Goal: Task Accomplishment & Management: Use online tool/utility

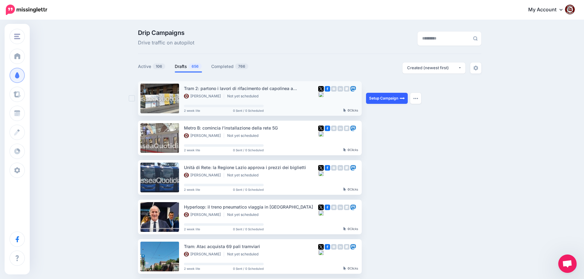
click at [385, 98] on link "Setup Campaign" at bounding box center [387, 98] width 42 height 11
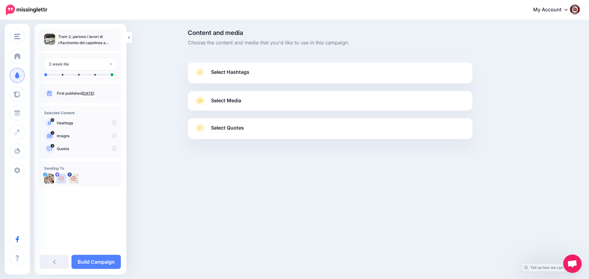
click at [232, 74] on span "Select Hashtags" at bounding box center [230, 72] width 38 height 8
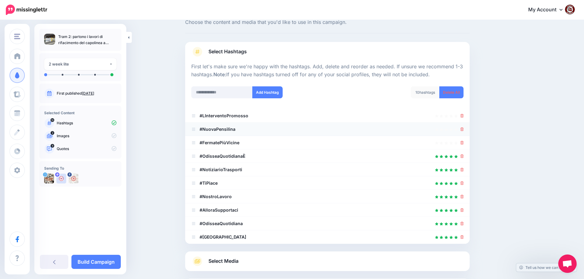
scroll to position [31, 0]
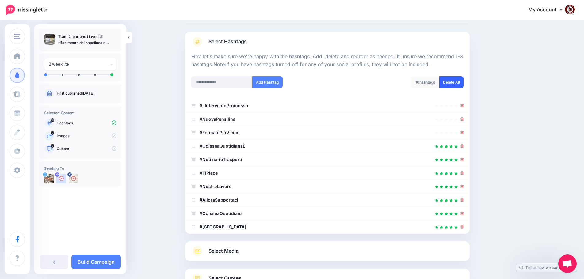
click at [457, 84] on link "Delete All" at bounding box center [452, 82] width 24 height 12
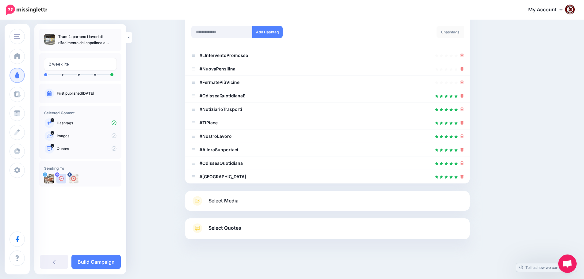
click at [221, 203] on span "Select Media" at bounding box center [224, 201] width 30 height 8
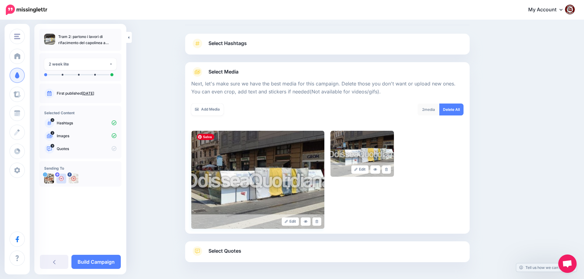
scroll to position [52, 0]
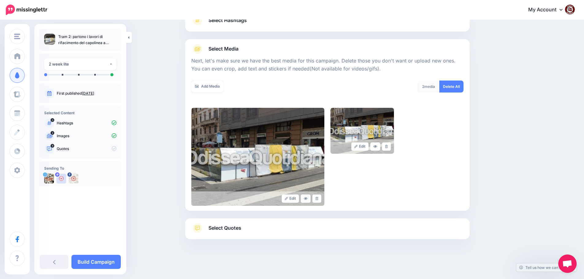
click at [225, 228] on span "Select Quotes" at bounding box center [225, 228] width 33 height 8
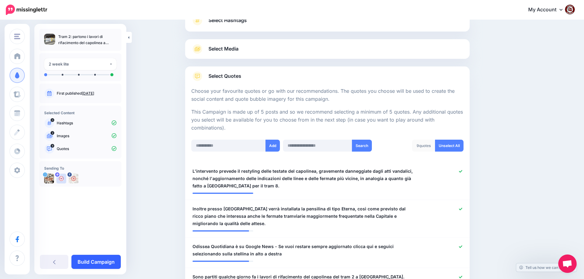
click at [95, 261] on link "Build Campaign" at bounding box center [95, 262] width 49 height 14
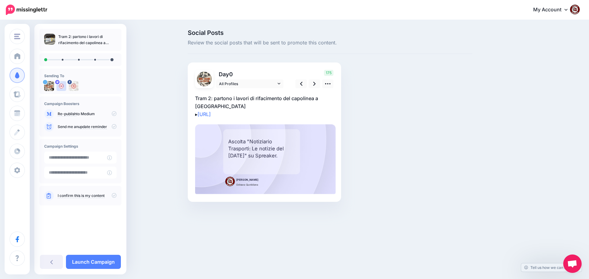
click at [240, 107] on p "Tram 2: partono i lavori di rifacimento del capolinea a piazzale Flaminio ▸ htt…" at bounding box center [264, 106] width 139 height 24
drag, startPoint x: 238, startPoint y: 107, endPoint x: 186, endPoint y: 98, distance: 52.5
click at [186, 98] on div "Social Posts Review the social posts that will be sent to promote this content.…" at bounding box center [330, 125] width 294 height 191
paste textarea "**********"
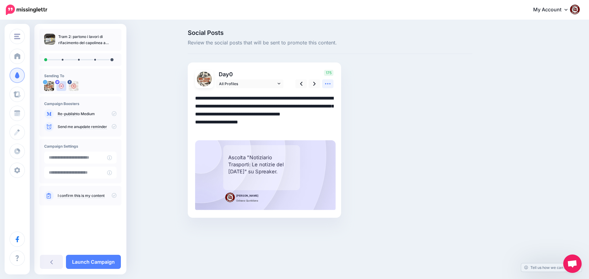
click at [327, 84] on icon at bounding box center [328, 84] width 6 height 6
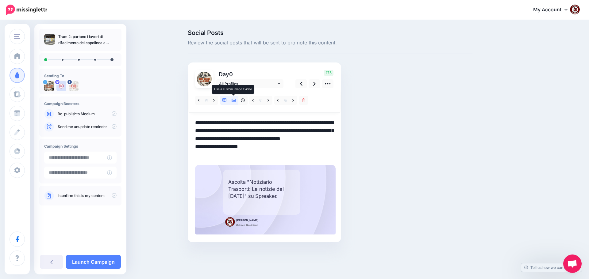
click at [233, 100] on icon at bounding box center [234, 100] width 4 height 4
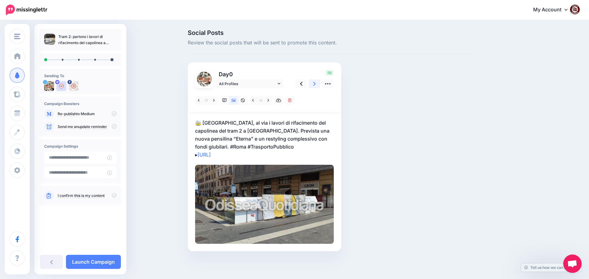
click at [313, 83] on icon at bounding box center [314, 84] width 2 height 6
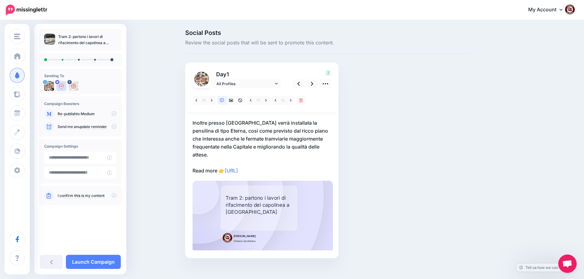
click at [219, 163] on p "Inoltre presso piazzale Flaminio verrà installata la pensilina di tipo Eterna, …" at bounding box center [262, 147] width 139 height 56
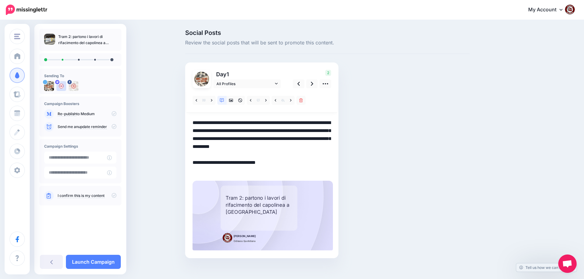
drag, startPoint x: 221, startPoint y: 170, endPoint x: 186, endPoint y: 123, distance: 58.6
click at [186, 123] on div "Social Posts Review the social posts that will be sent to promote this content.…" at bounding box center [328, 153] width 294 height 247
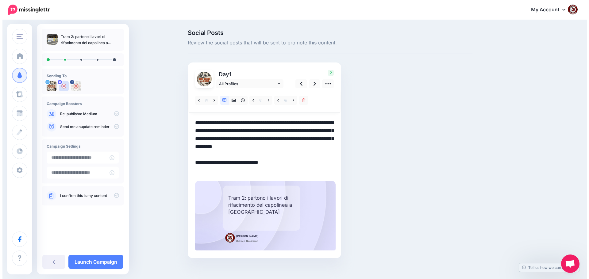
paste textarea
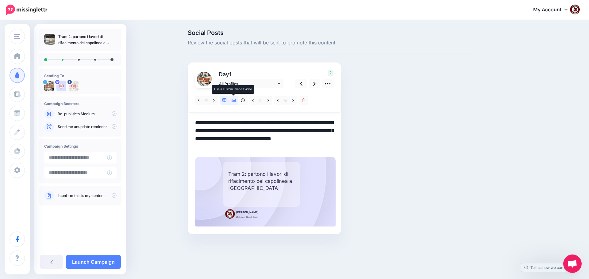
click at [233, 102] on icon at bounding box center [234, 100] width 4 height 4
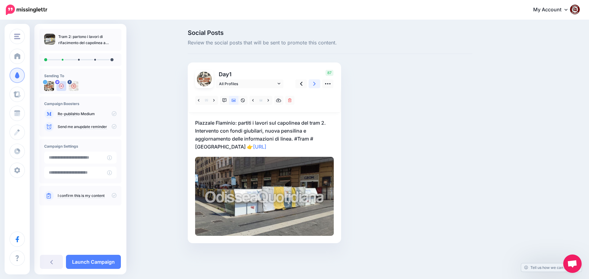
click at [312, 83] on link at bounding box center [315, 83] width 12 height 9
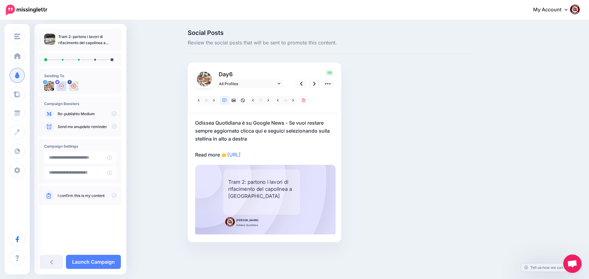
click at [216, 154] on p "Odissea Quotidiana è su Google News - Se vuoi restare sempre aggiornato clicca …" at bounding box center [264, 139] width 139 height 40
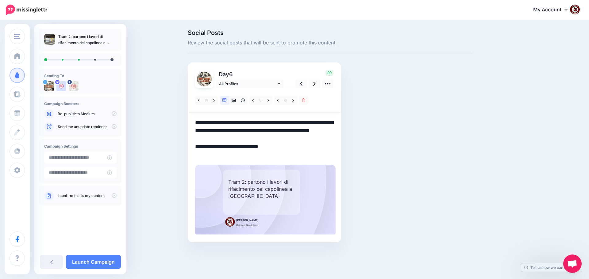
drag, startPoint x: 220, startPoint y: 155, endPoint x: 195, endPoint y: 123, distance: 41.1
click at [191, 124] on div "Day 6 All Profiles" at bounding box center [264, 153] width 153 height 180
click at [219, 158] on textarea "**********" at bounding box center [264, 139] width 139 height 40
drag, startPoint x: 220, startPoint y: 154, endPoint x: 199, endPoint y: 122, distance: 37.9
click at [192, 123] on div "Day 6 All Profiles" at bounding box center [264, 153] width 153 height 180
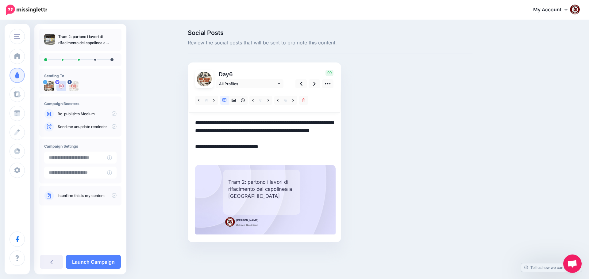
paste textarea "**********"
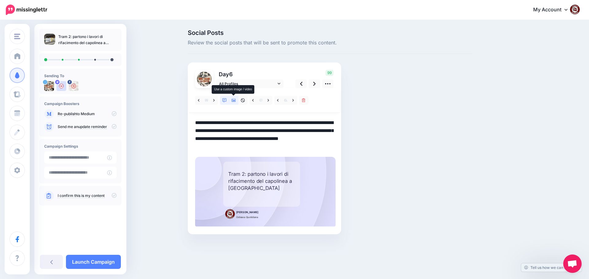
click at [232, 101] on icon at bounding box center [234, 100] width 4 height 4
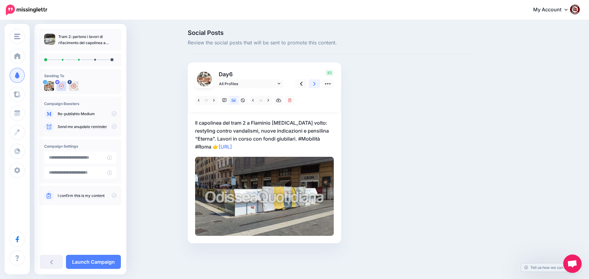
click at [314, 85] on icon at bounding box center [314, 84] width 2 height 4
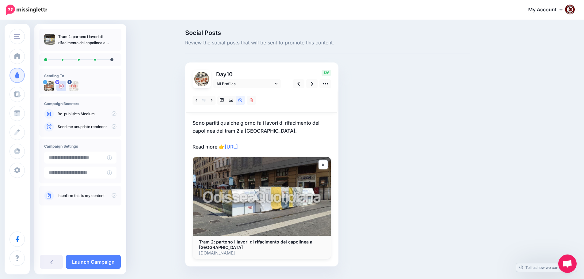
click at [220, 147] on p "Sono partiti qualche giorno fa i lavori di rifacimento del capolinea del tram 2…" at bounding box center [262, 135] width 139 height 32
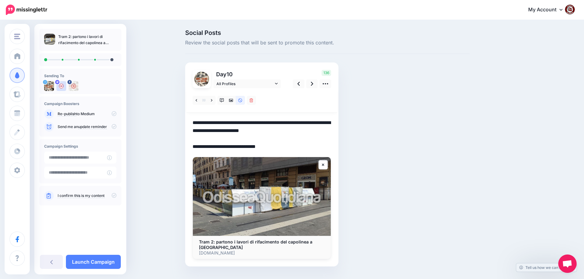
drag, startPoint x: 220, startPoint y: 147, endPoint x: 192, endPoint y: 125, distance: 35.4
click at [192, 125] on div "Day 10 All Profiles" at bounding box center [261, 165] width 153 height 204
paste textarea "**********"
click at [274, 139] on textarea "**********" at bounding box center [262, 135] width 139 height 32
click at [261, 147] on textarea "**********" at bounding box center [262, 135] width 139 height 32
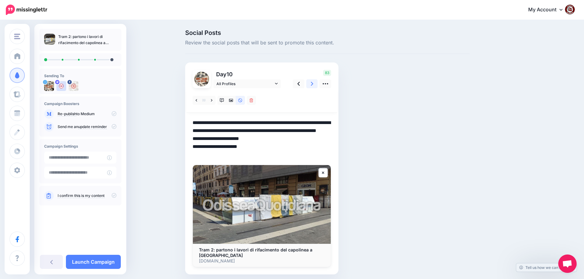
click at [313, 85] on icon at bounding box center [312, 84] width 2 height 6
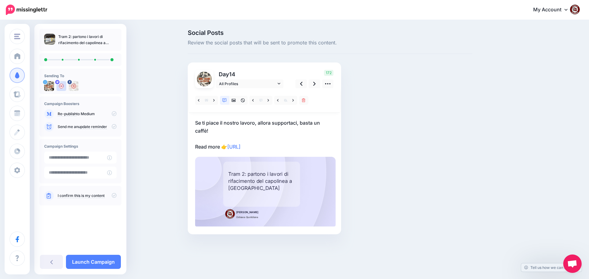
click at [215, 146] on p "Se ti piace il nostro lavoro, allora supportaci, basta un caffè! Read more 👉 ht…" at bounding box center [264, 135] width 139 height 32
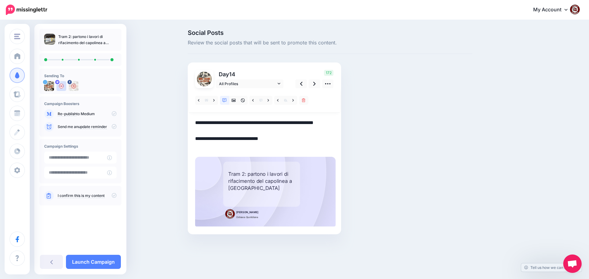
drag, startPoint x: 220, startPoint y: 147, endPoint x: 196, endPoint y: 125, distance: 32.6
click at [196, 125] on textarea "**********" at bounding box center [264, 135] width 139 height 32
paste textarea "**********"
type textarea "**********"
click at [232, 102] on icon at bounding box center [234, 100] width 4 height 4
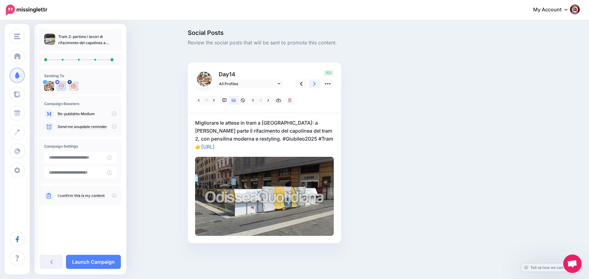
click at [314, 83] on icon at bounding box center [314, 84] width 2 height 4
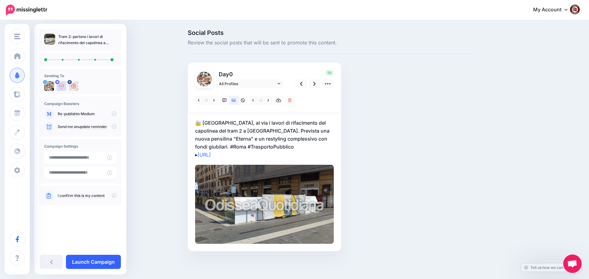
click at [90, 263] on link "Launch Campaign" at bounding box center [93, 262] width 55 height 14
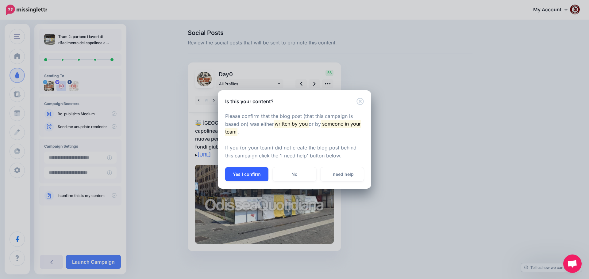
click at [248, 172] on button "Yes I confirm" at bounding box center [246, 174] width 43 height 14
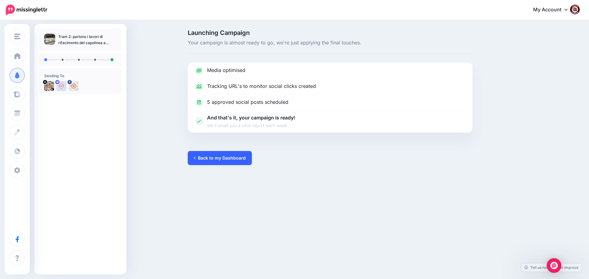
click at [220, 158] on link "Back to my Dashboard" at bounding box center [220, 158] width 64 height 14
